Goal: Information Seeking & Learning: Learn about a topic

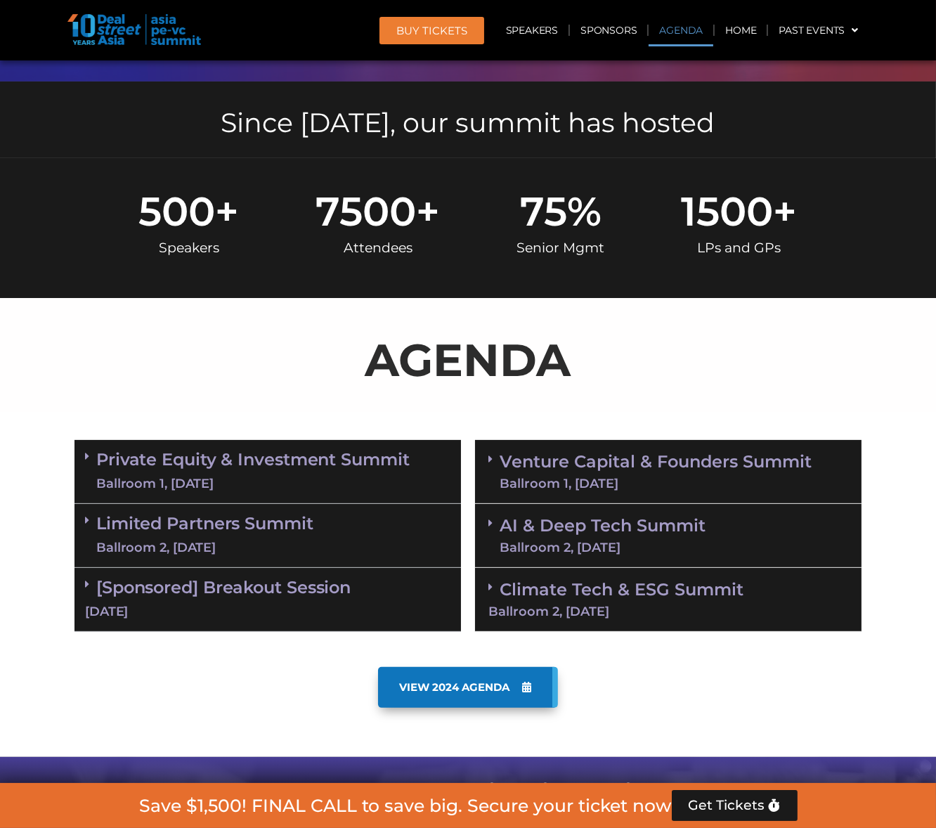
scroll to position [772, 0]
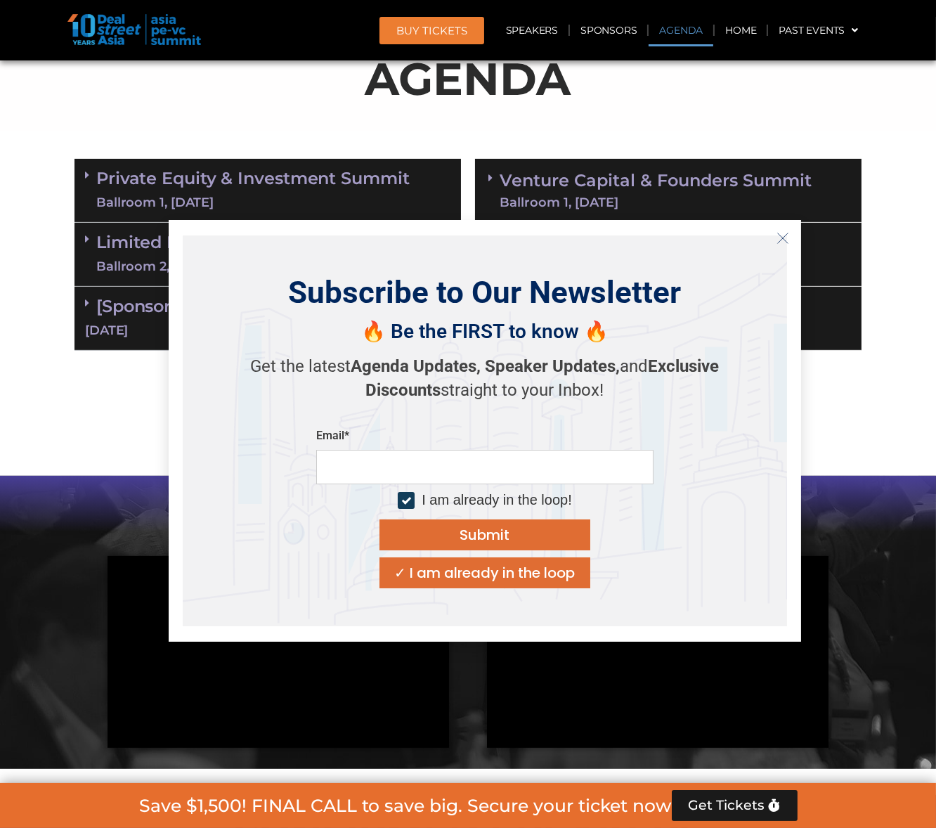
click at [627, 197] on div "Ballroom 1, [DATE]" at bounding box center [656, 202] width 312 height 13
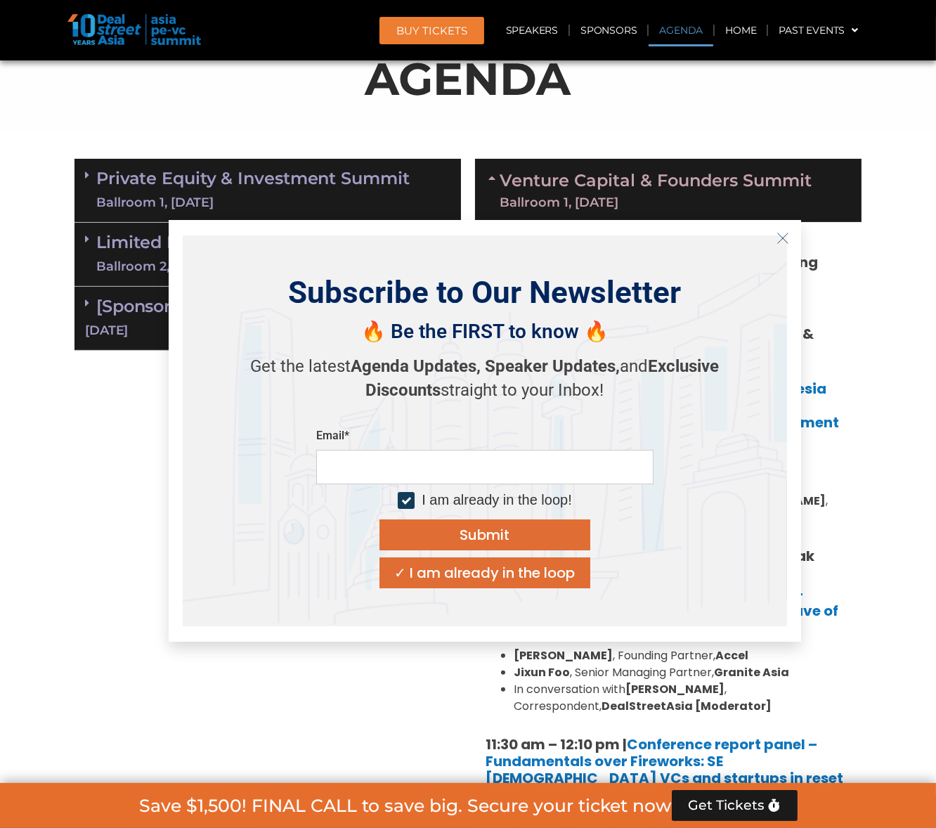
click at [787, 235] on icon "Close" at bounding box center [783, 238] width 13 height 13
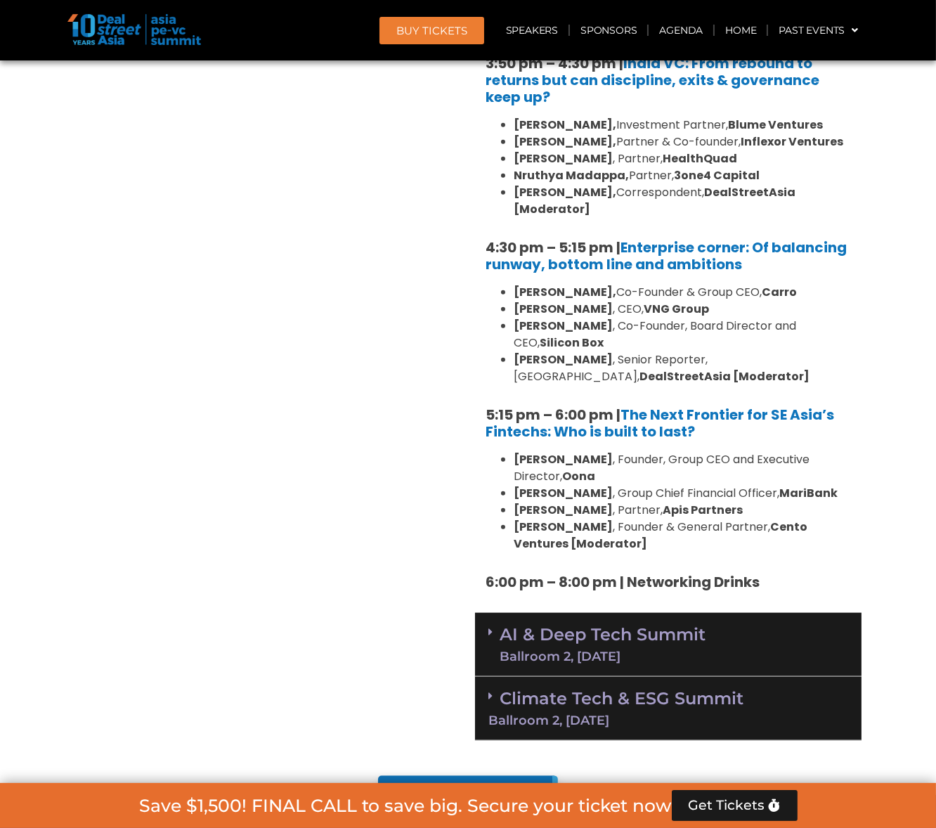
scroll to position [2178, 0]
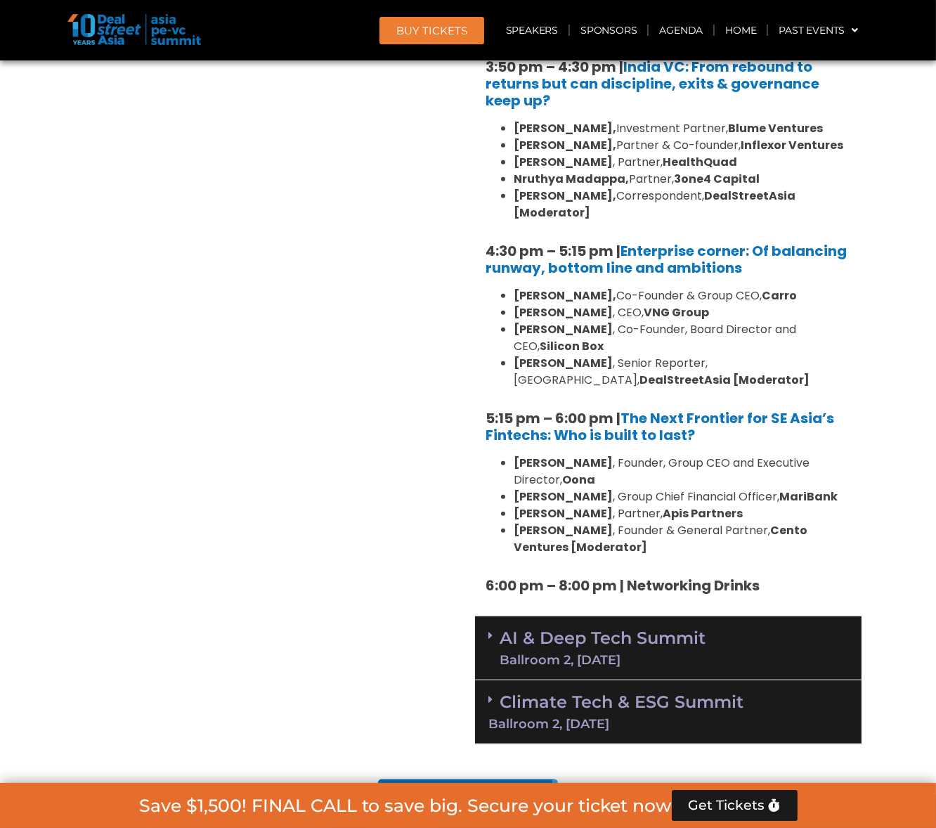
click at [782, 616] on div "AI & Deep Tech Summit Ballroom 2, [DATE]" at bounding box center [668, 648] width 387 height 64
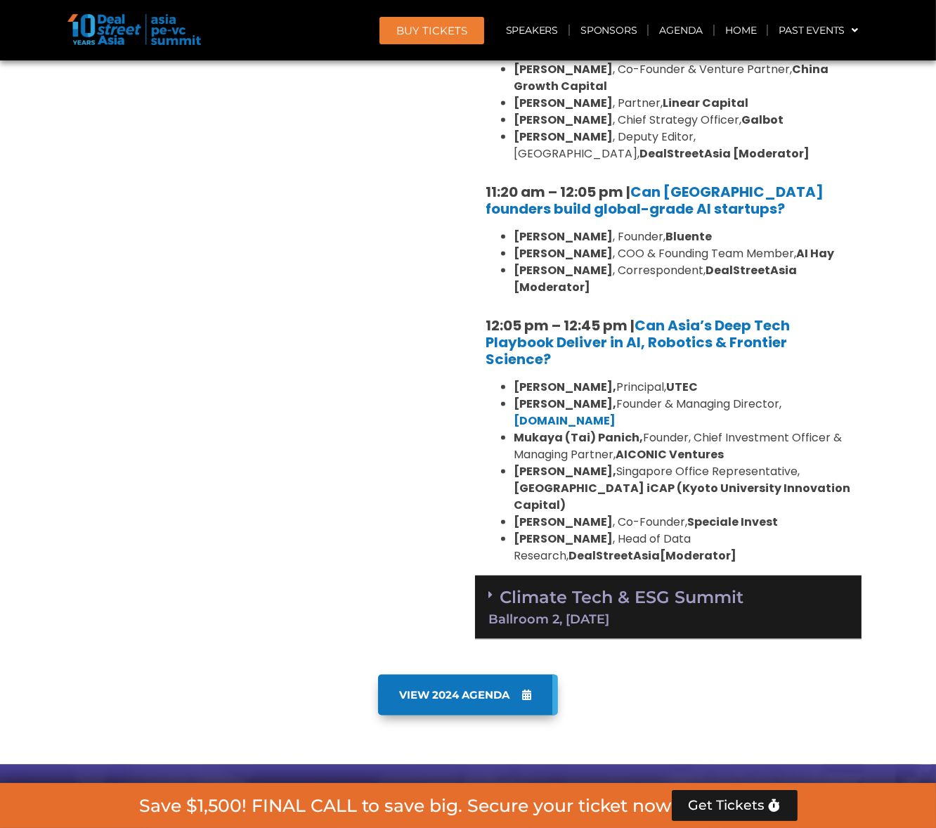
scroll to position [2952, 0]
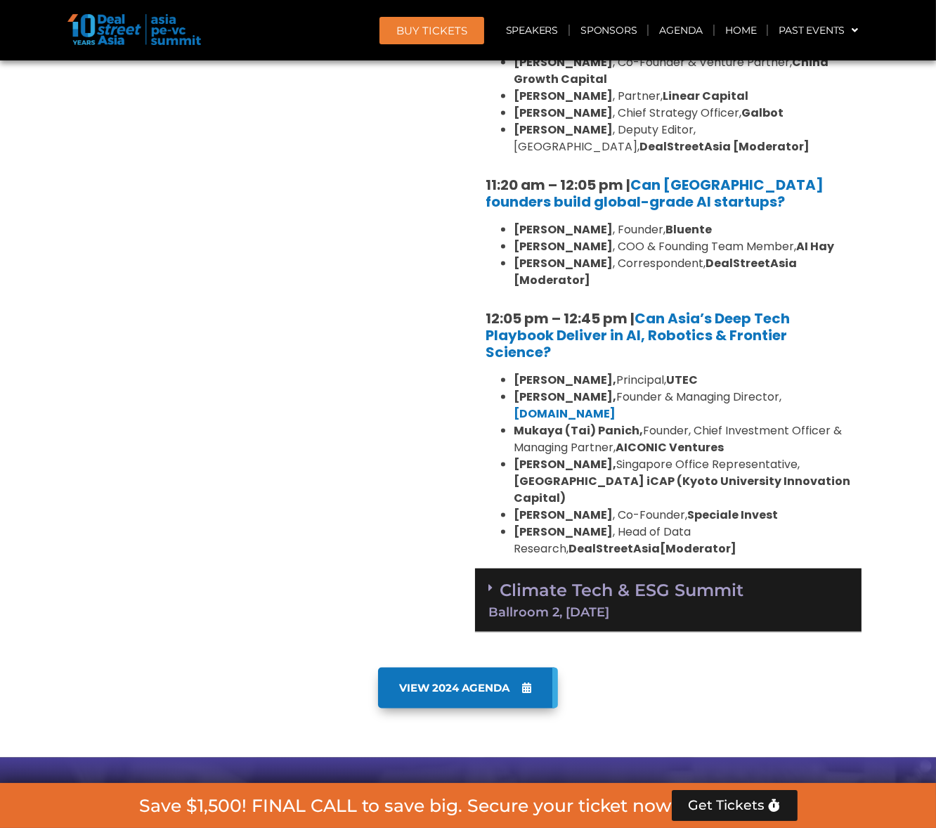
click at [744, 606] on div "Ballroom 2, [DATE]" at bounding box center [669, 612] width 360 height 13
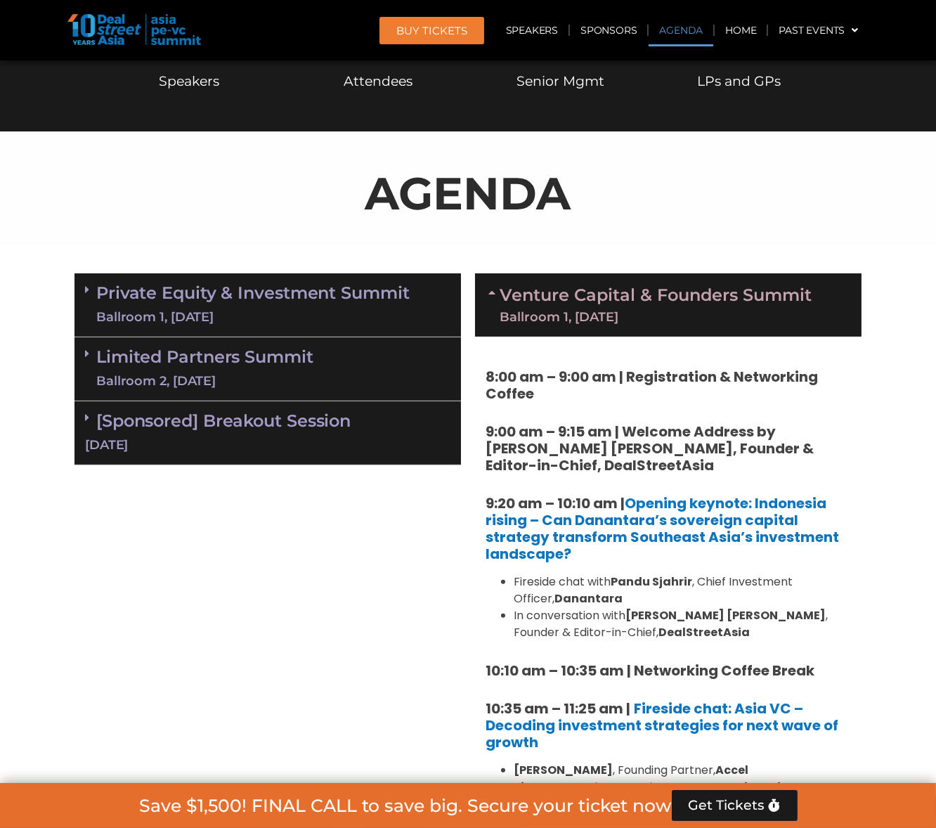
scroll to position [491, 0]
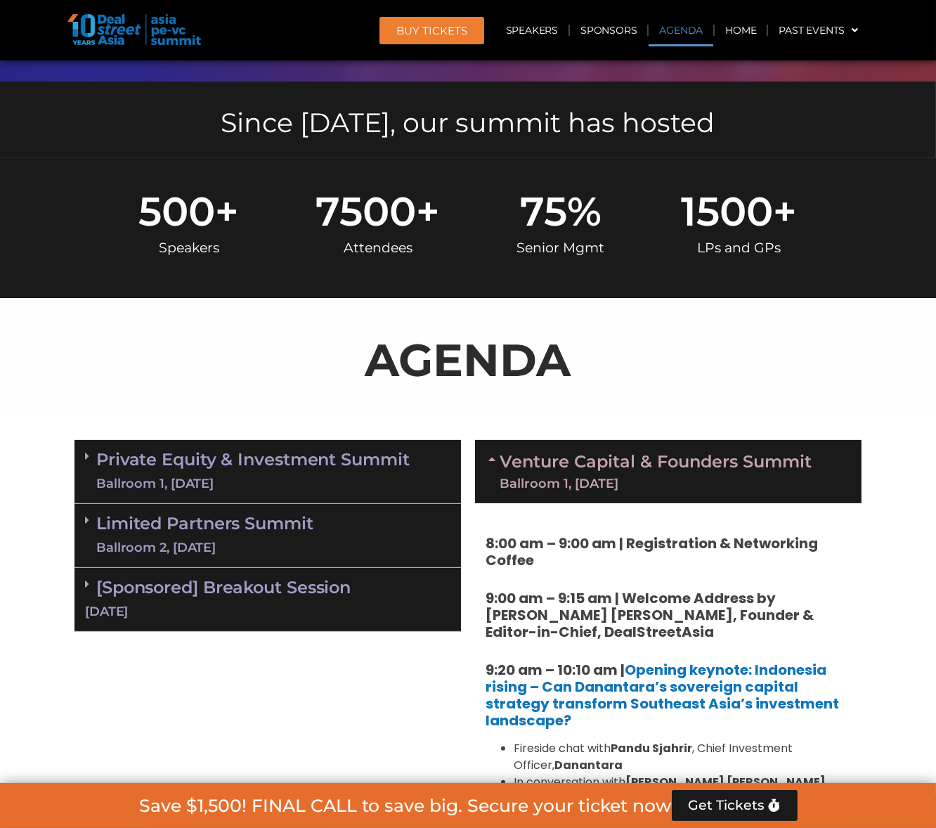
click at [350, 475] on div "Ballroom 1, [DATE]" at bounding box center [252, 484] width 313 height 18
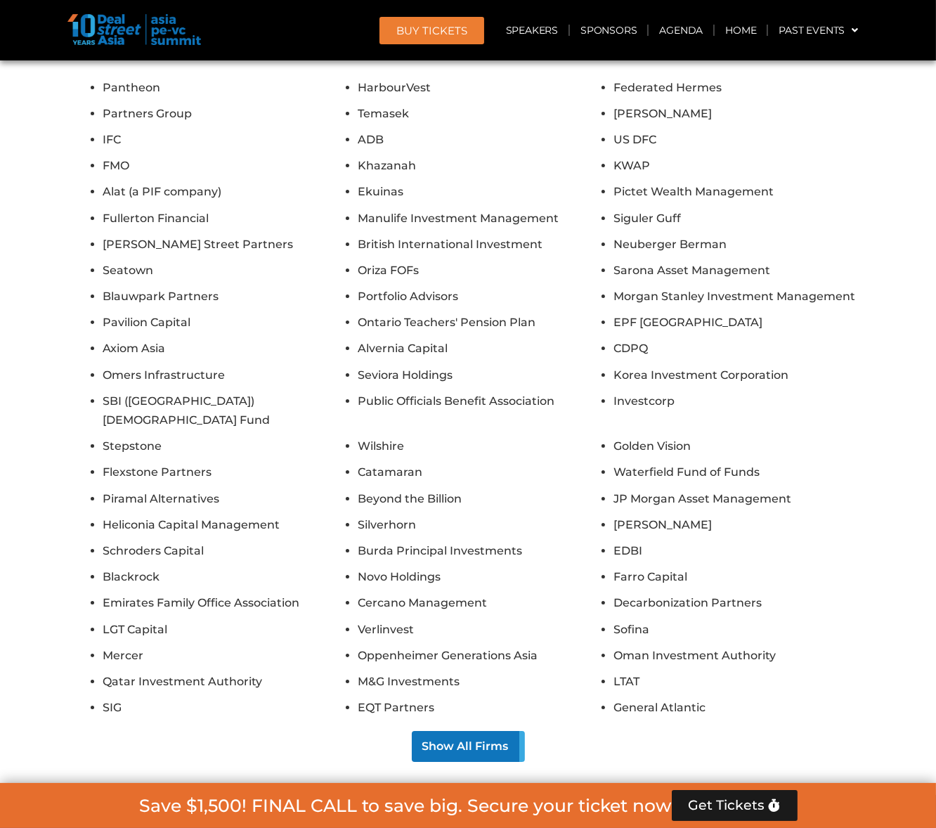
scroll to position [14916, 0]
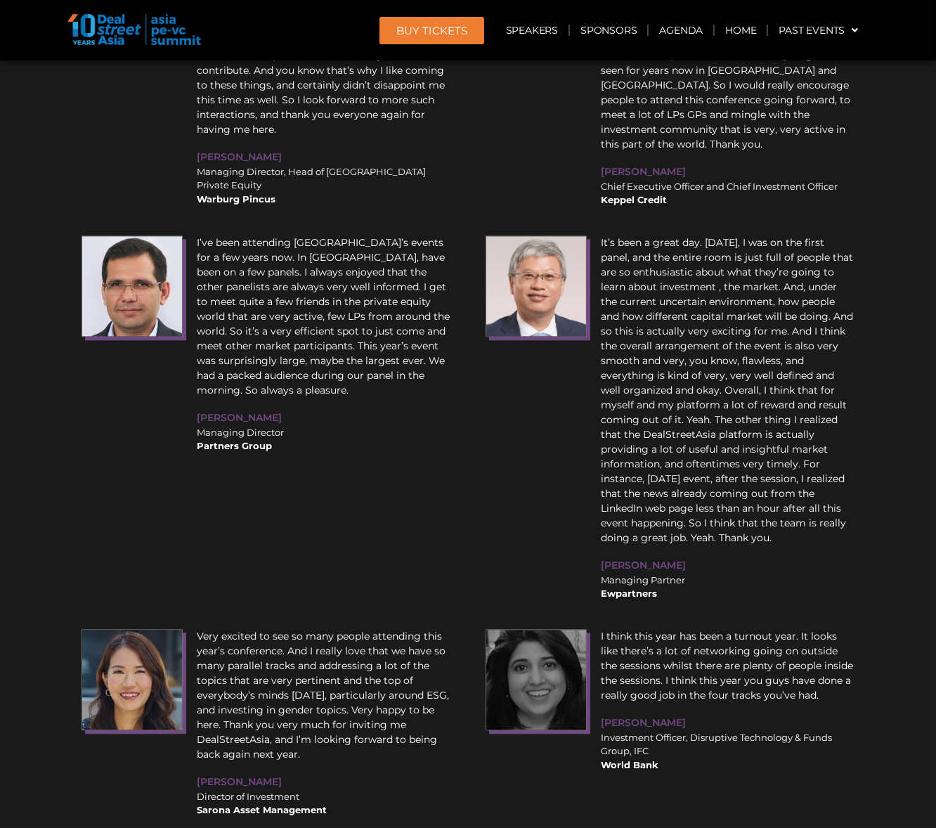
scroll to position [20512, 0]
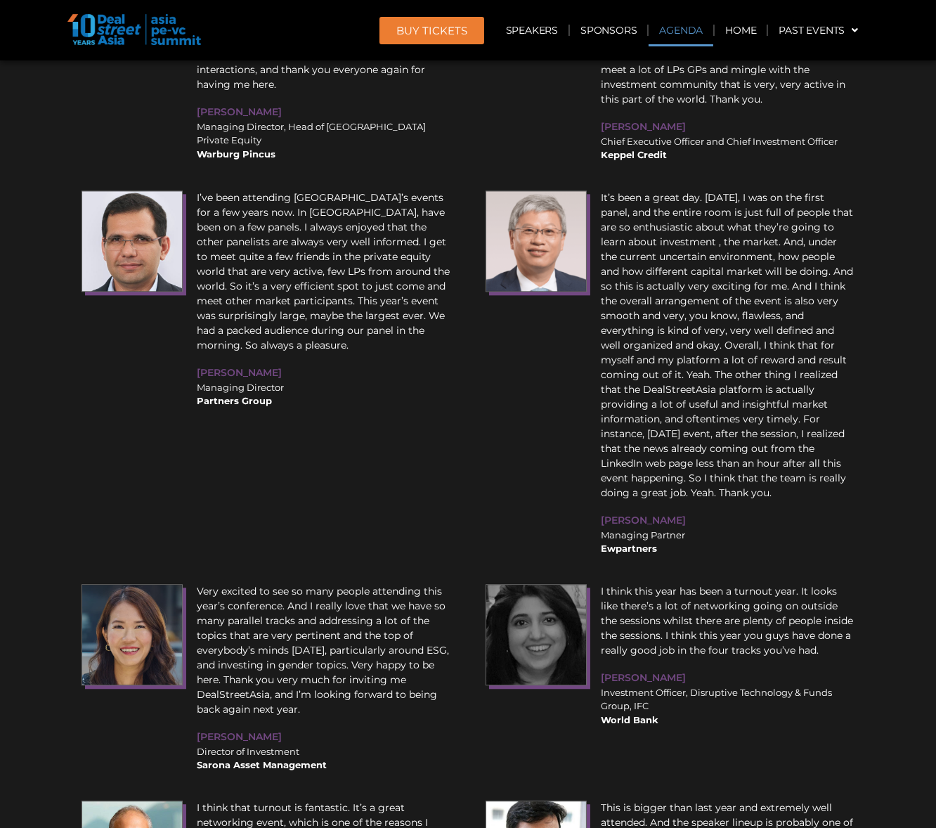
click at [694, 32] on link "Agenda" at bounding box center [681, 30] width 65 height 32
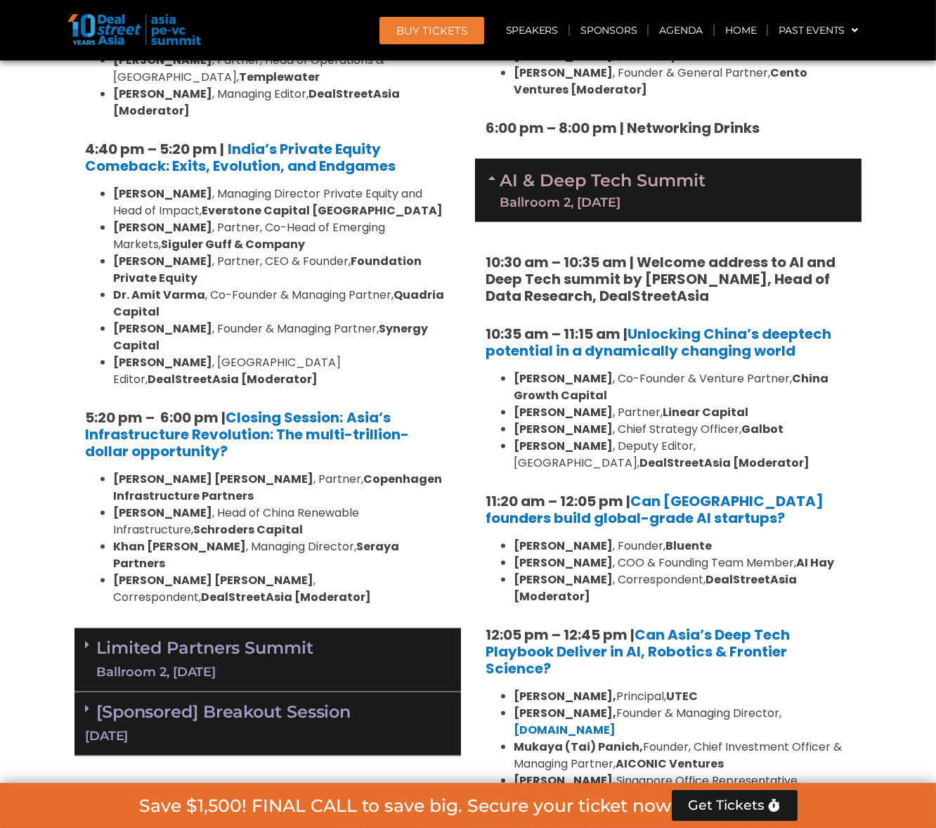
scroll to position [2702, 0]
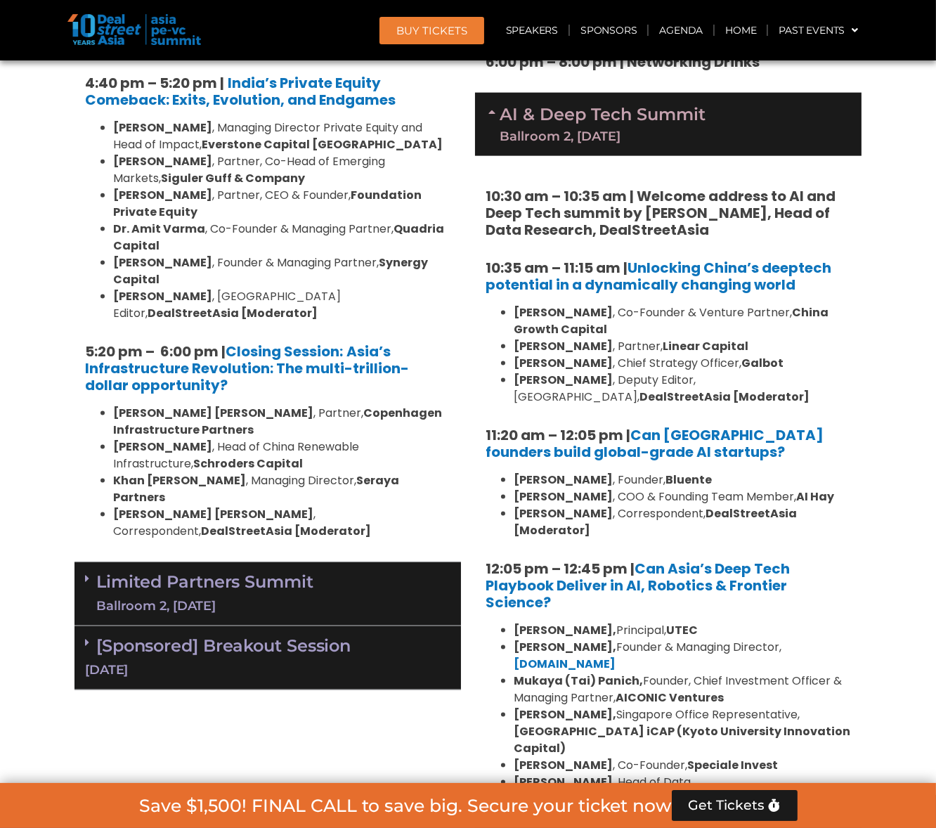
click at [359, 562] on div "Limited Partners [GEOGRAPHIC_DATA] 2, [DATE]" at bounding box center [268, 594] width 387 height 64
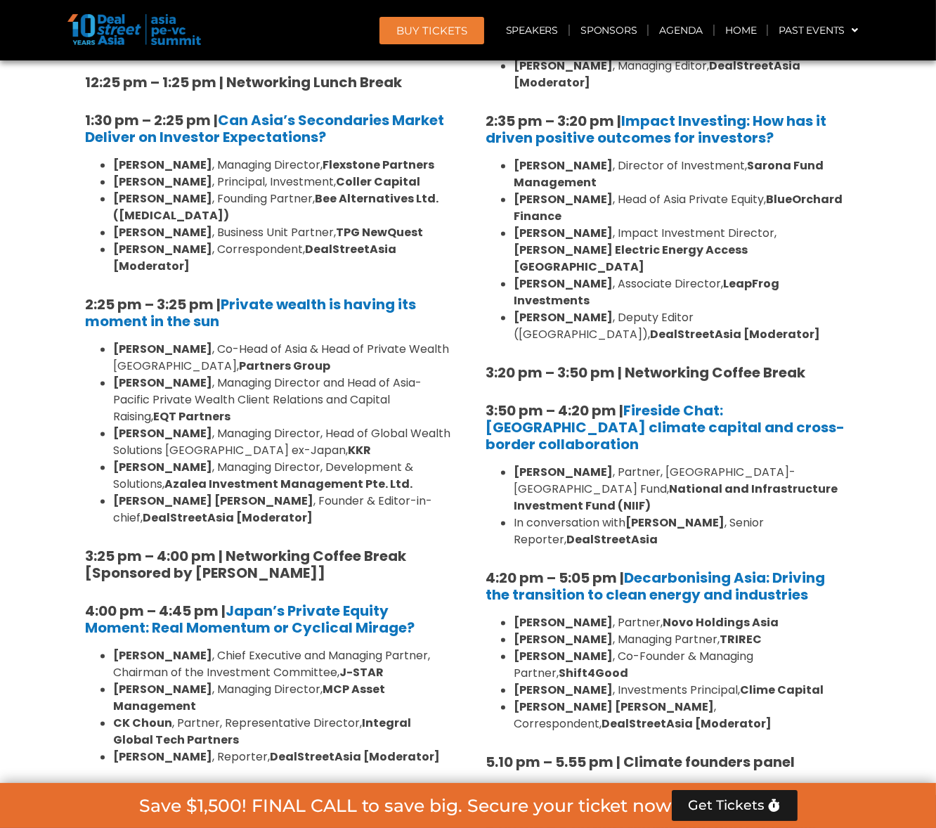
scroll to position [3897, 0]
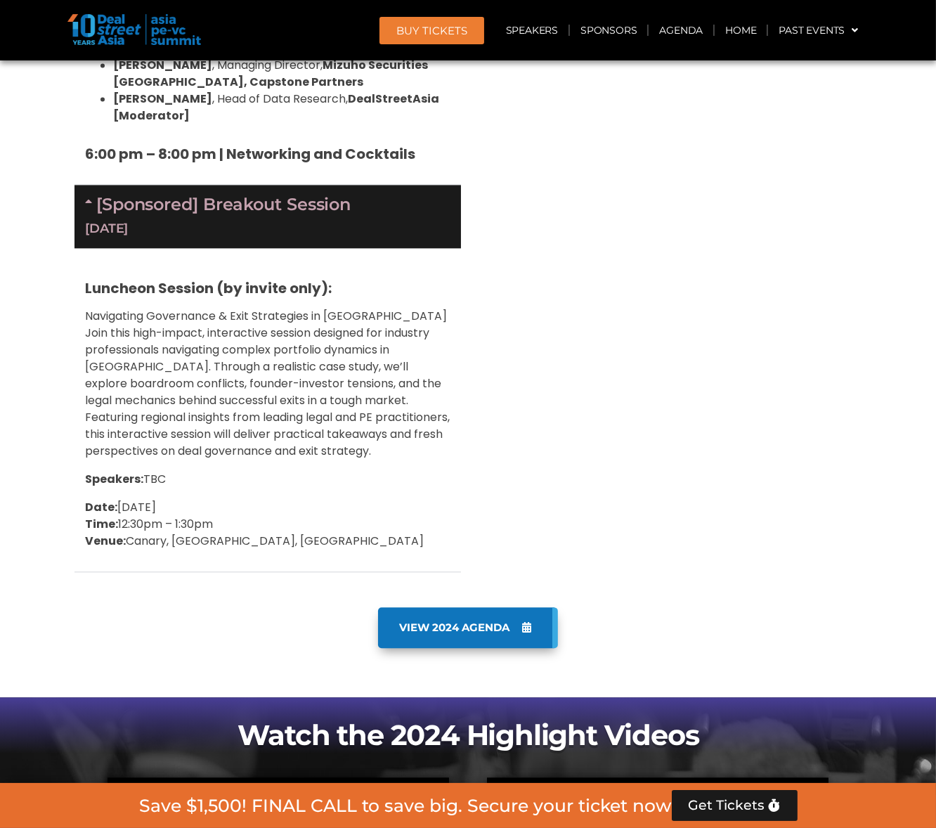
scroll to position [4670, 0]
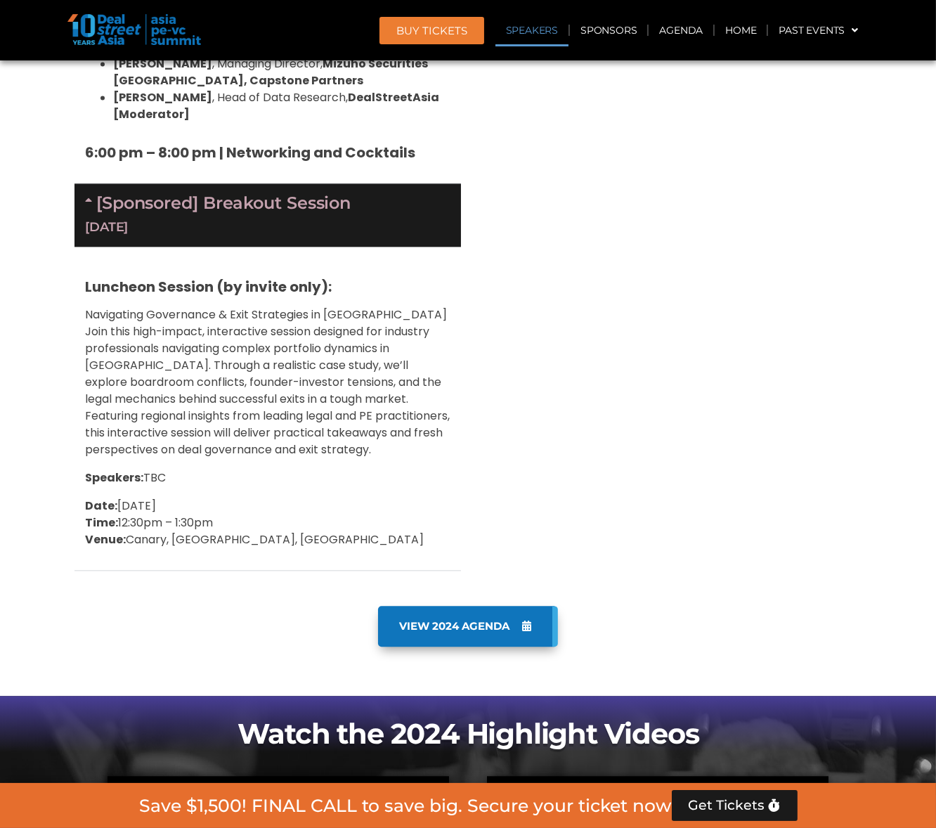
click at [543, 37] on link "Speakers" at bounding box center [532, 30] width 73 height 32
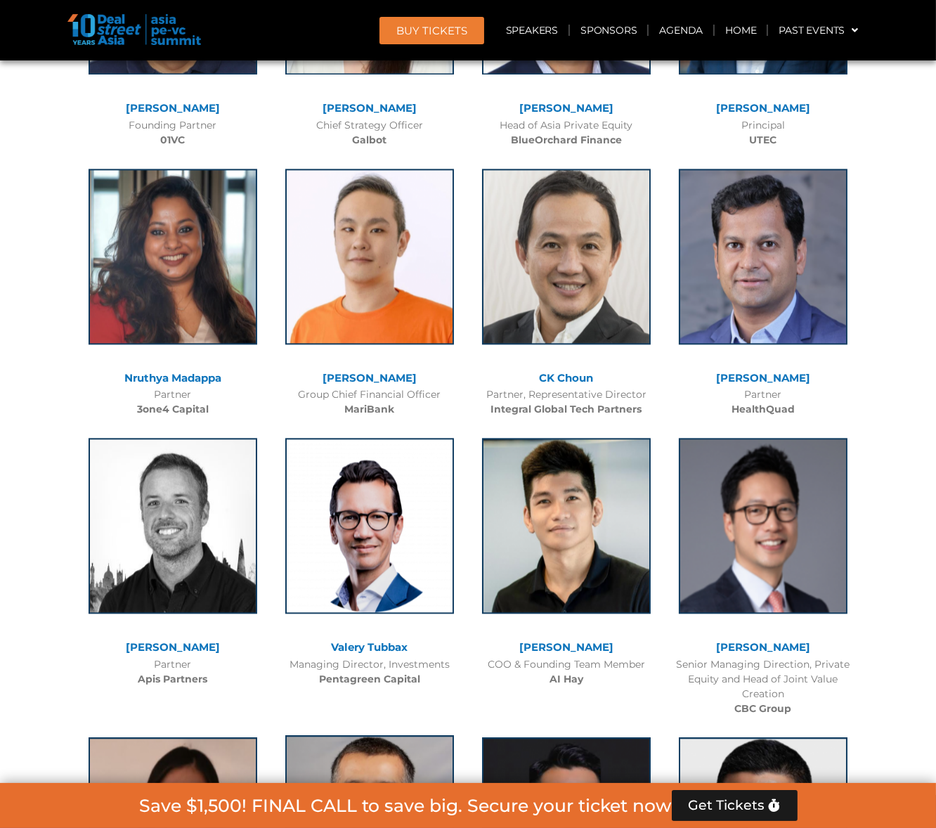
scroll to position [12561, 0]
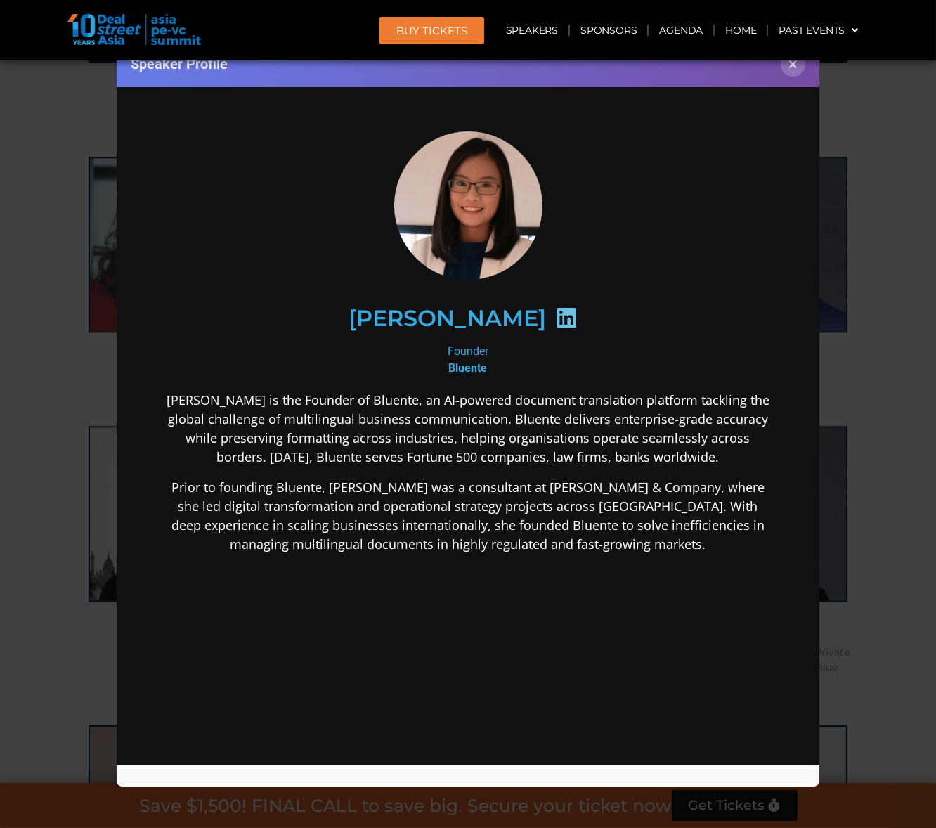
scroll to position [0, 0]
click at [852, 371] on div "Speaker Profile ×" at bounding box center [468, 414] width 936 height 828
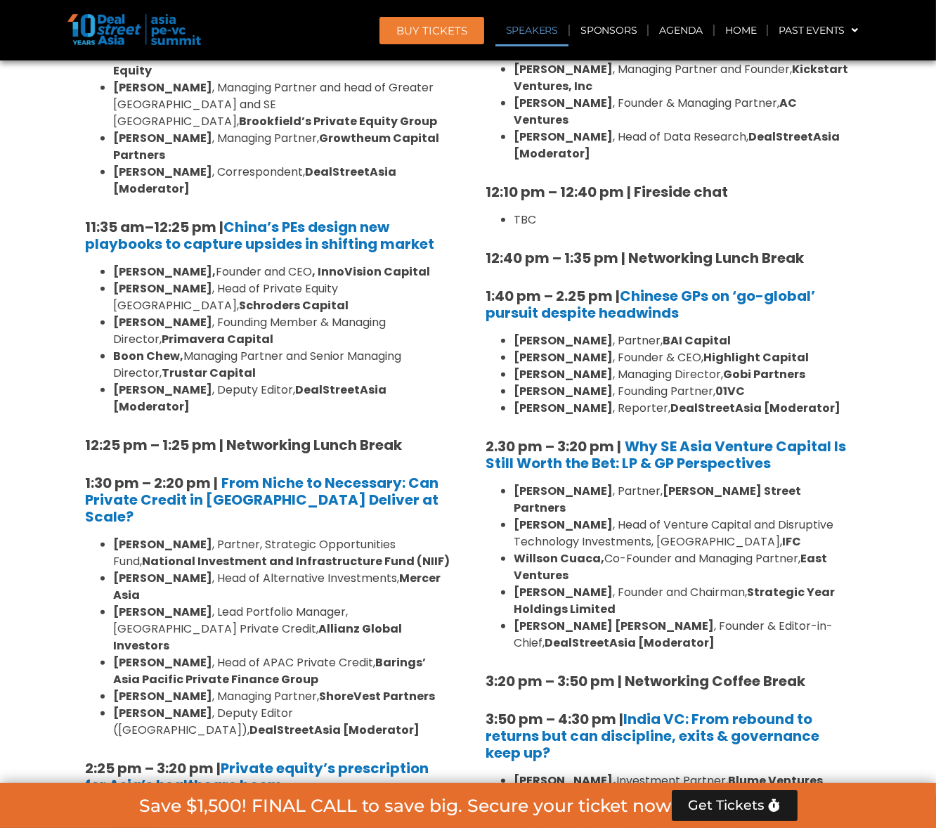
scroll to position [1546, 0]
